Goal: Transaction & Acquisition: Purchase product/service

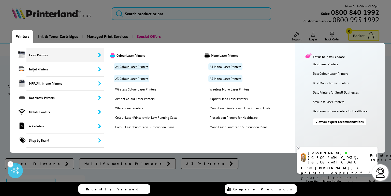
click at [136, 67] on link "A4 Colour Laser Printers" at bounding box center [131, 66] width 35 height 7
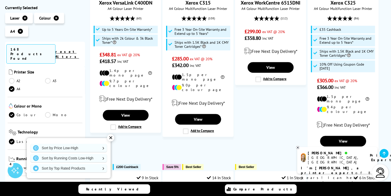
scroll to position [456, 0]
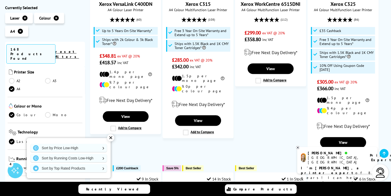
click at [386, 76] on div "A4 Colour Laser Printers An A4 colour laser printer is an essential addition to…" at bounding box center [195, 6] width 391 height 787
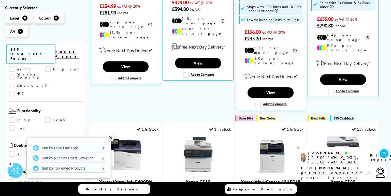
scroll to position [254, 0]
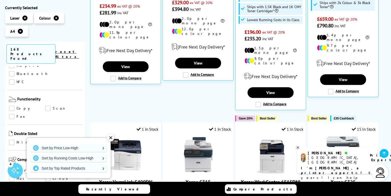
click at [12, 140] on link "Print" at bounding box center [27, 143] width 36 height 6
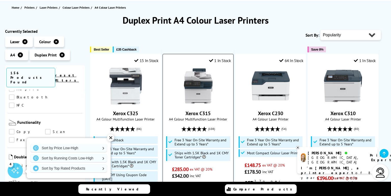
scroll to position [50, 0]
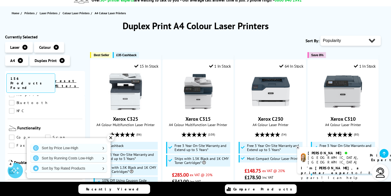
click at [346, 44] on select "Popularity Rating Price - Low to High Price - High to Low Running Costs - Low t…" at bounding box center [350, 41] width 61 height 10
select select "Price Ascending"
click at [320, 36] on select "Popularity Rating Price - Low to High Price - High to Low Running Costs - Low t…" at bounding box center [350, 41] width 61 height 10
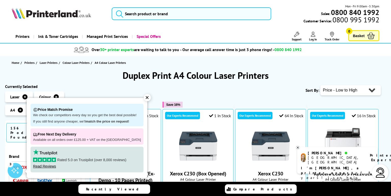
click at [144, 98] on div "✕" at bounding box center [147, 97] width 7 height 7
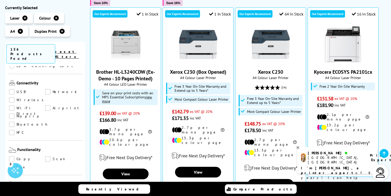
scroll to position [229, 0]
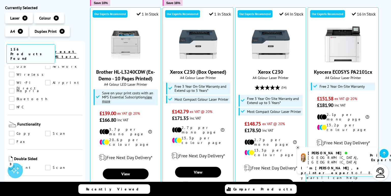
click at [48, 131] on link "Scan" at bounding box center [63, 134] width 36 height 6
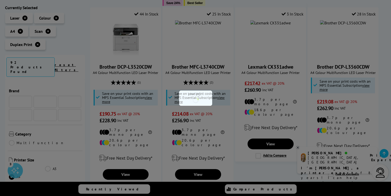
scroll to position [229, 0]
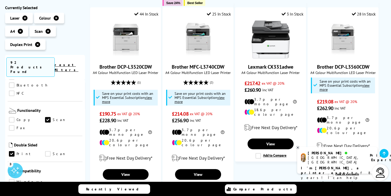
click at [11, 117] on link "Copy" at bounding box center [27, 120] width 36 height 6
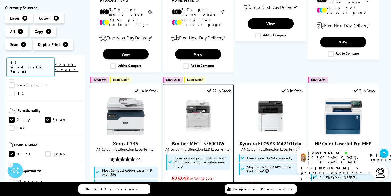
scroll to position [280, 0]
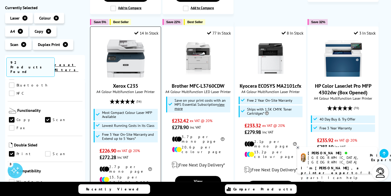
click at [128, 47] on img at bounding box center [126, 58] width 38 height 38
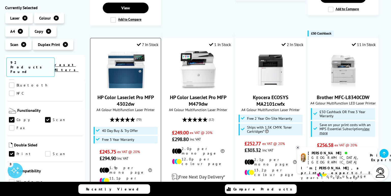
scroll to position [534, 0]
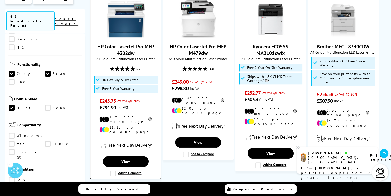
click at [121, 43] on link "HP Color LaserJet Pro MFP 4302dw" at bounding box center [125, 49] width 56 height 13
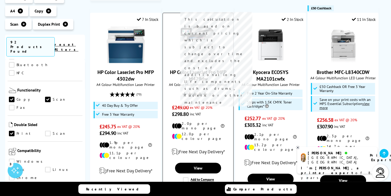
scroll to position [509, 0]
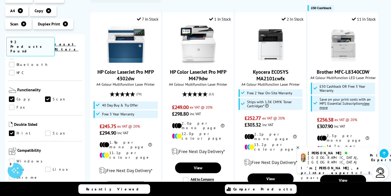
click at [47, 130] on link "Scan" at bounding box center [63, 133] width 36 height 6
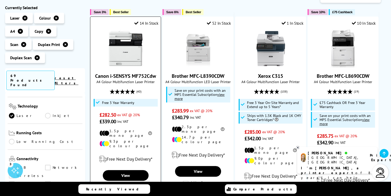
scroll to position [76, 0]
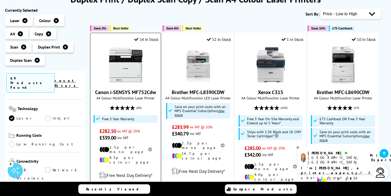
click at [123, 92] on link "Canon i-SENSYS MF752Cdw" at bounding box center [125, 92] width 61 height 7
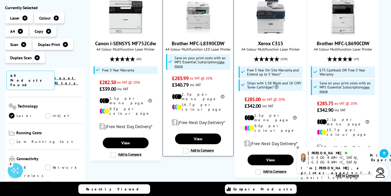
scroll to position [127, 0]
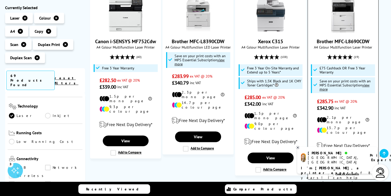
click at [338, 41] on link "Brother MFC-L8690CDW" at bounding box center [343, 41] width 53 height 7
